Goal: Information Seeking & Learning: Learn about a topic

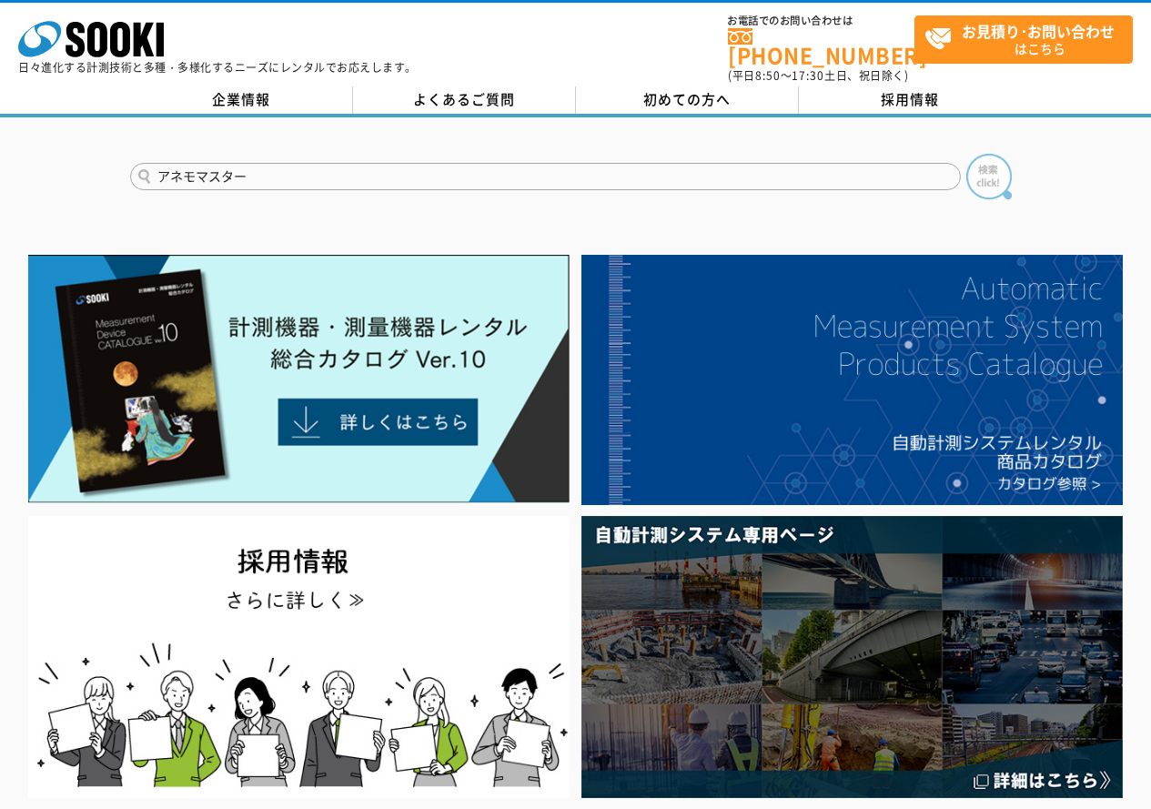
type input "アネモマスター"
click at [992, 167] on img at bounding box center [988, 176] width 45 height 45
click at [432, 164] on input "text" at bounding box center [545, 176] width 830 height 27
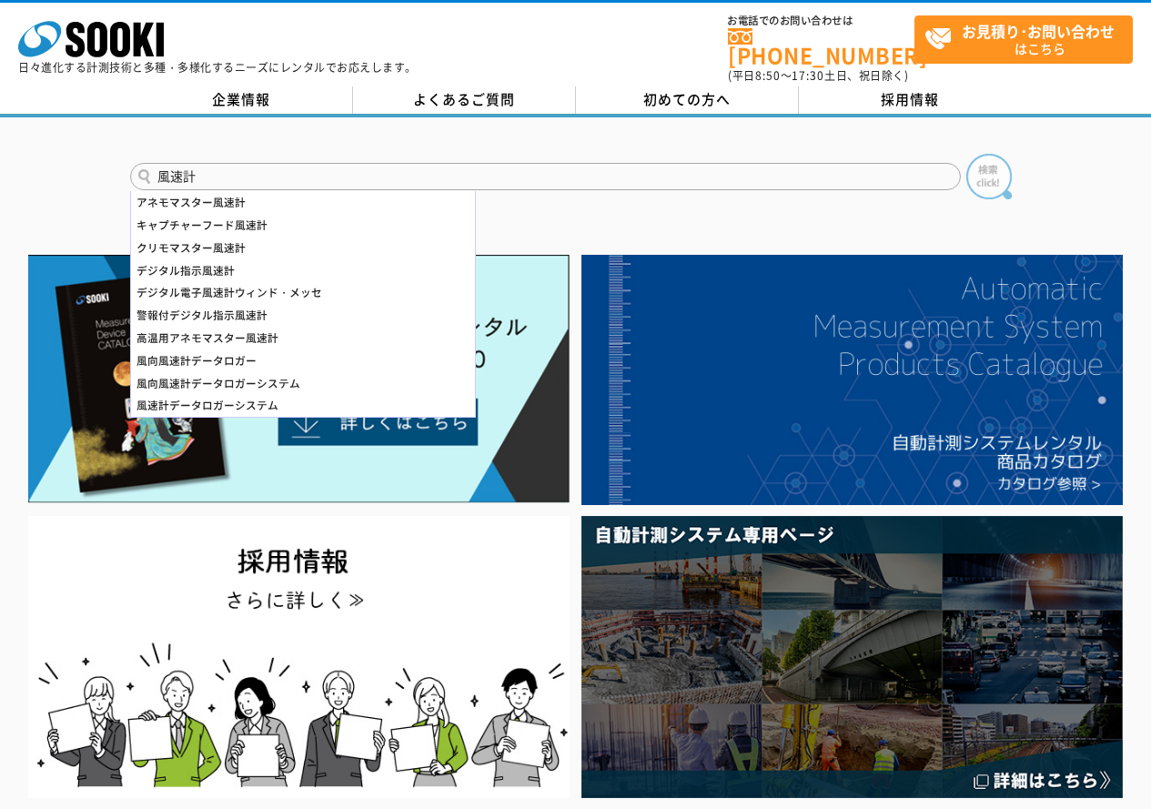
type input "風速計"
click at [995, 171] on img at bounding box center [988, 176] width 45 height 45
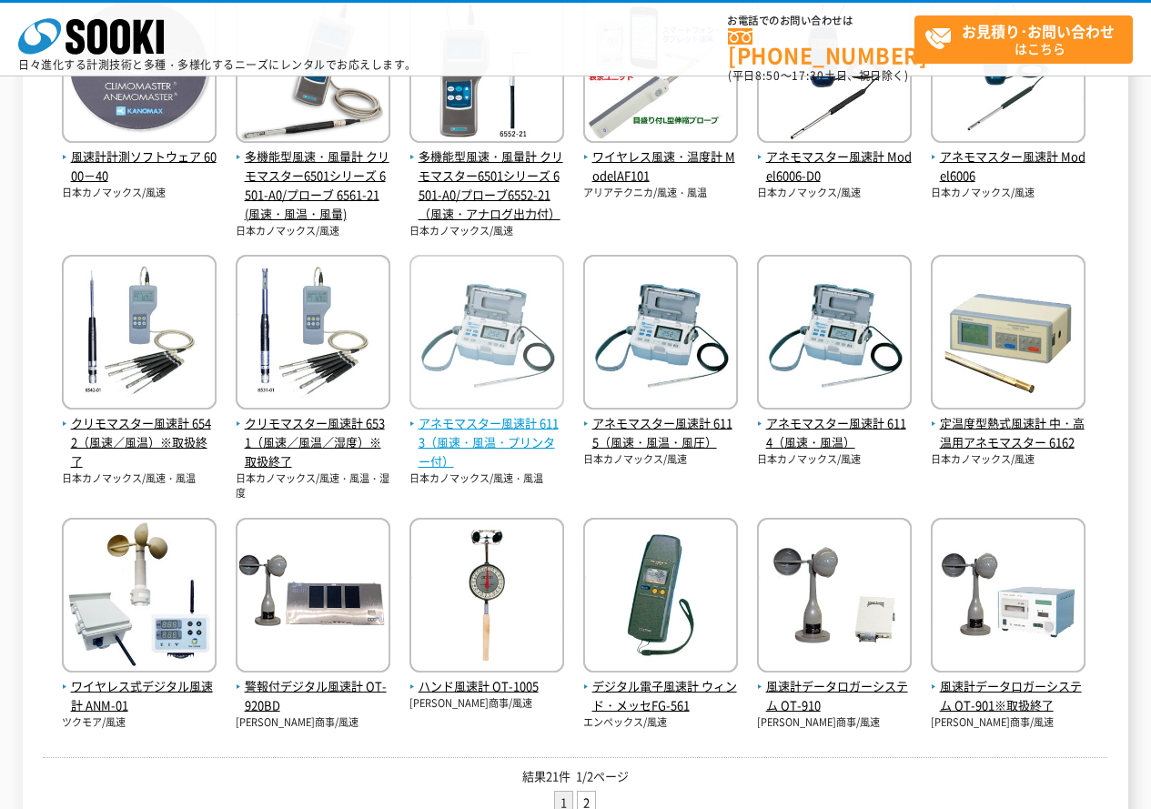
scroll to position [546, 0]
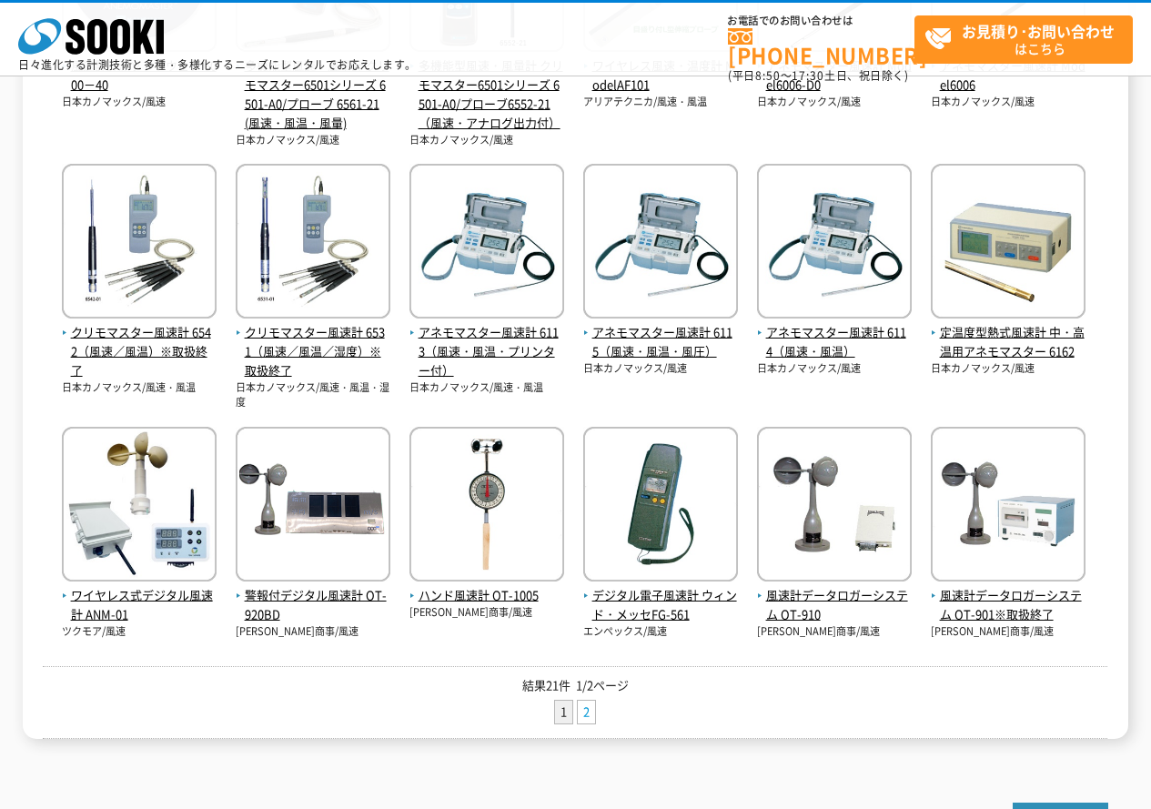
click at [588, 715] on link "2" at bounding box center [586, 711] width 17 height 23
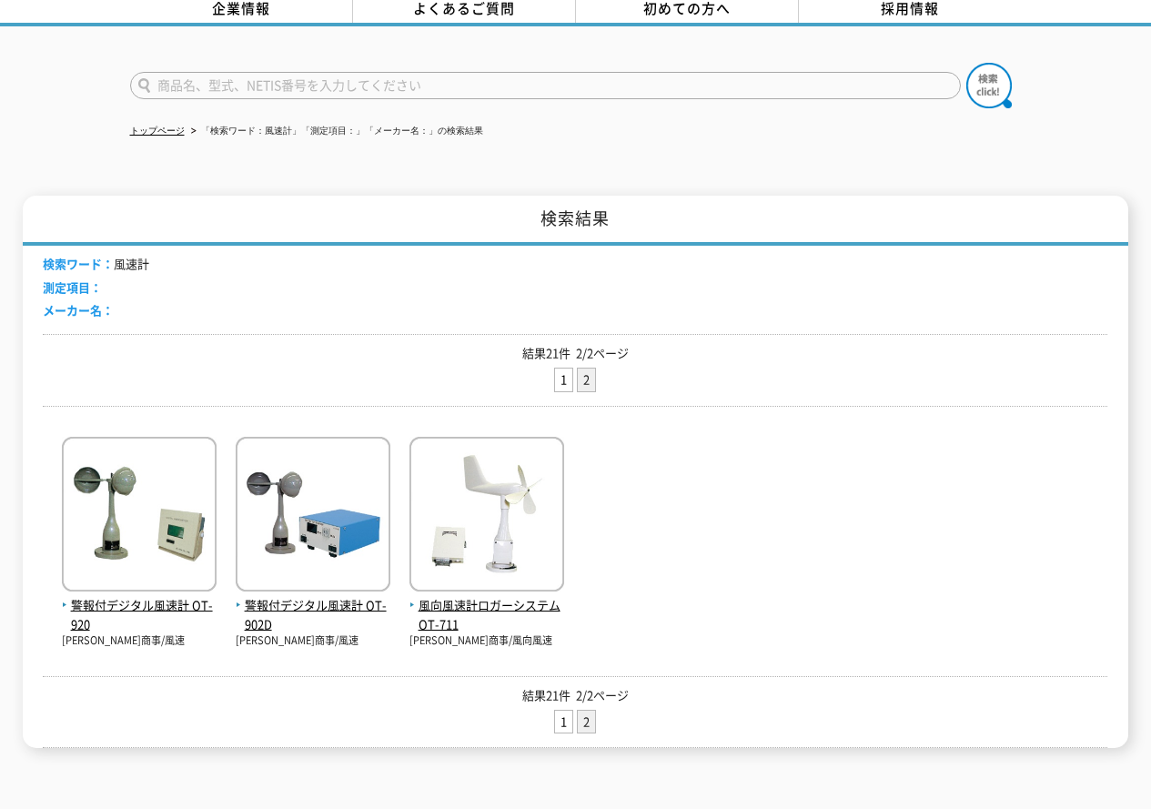
scroll to position [182, 0]
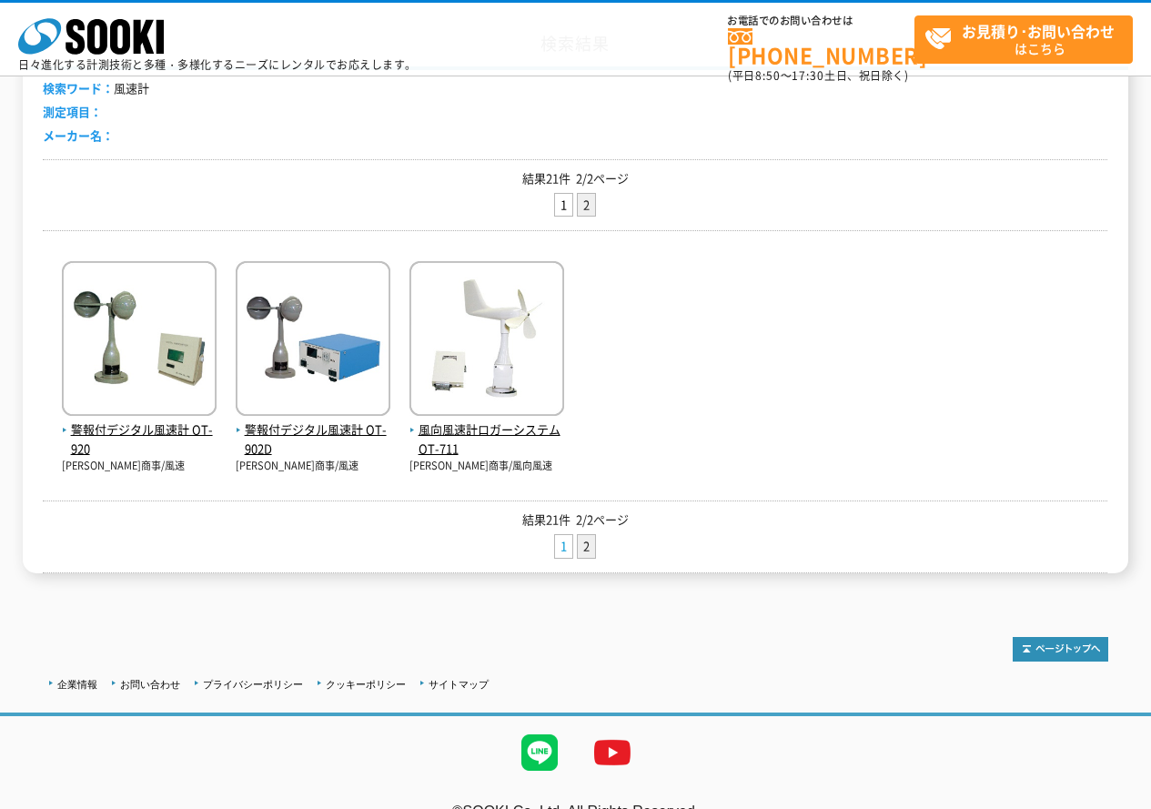
click at [569, 552] on link "1" at bounding box center [563, 546] width 17 height 23
